Goal: Task Accomplishment & Management: Manage account settings

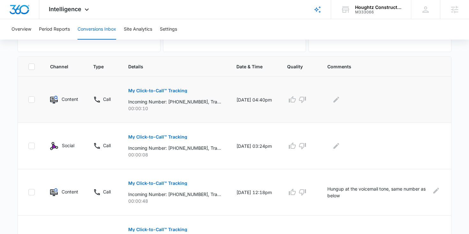
scroll to position [117, 0]
